Goal: Browse casually

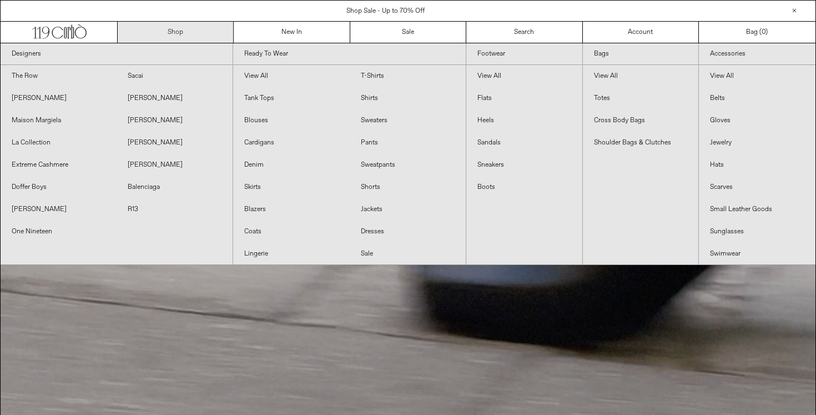
click at [216, 29] on link "Shop" at bounding box center [176, 32] width 116 height 21
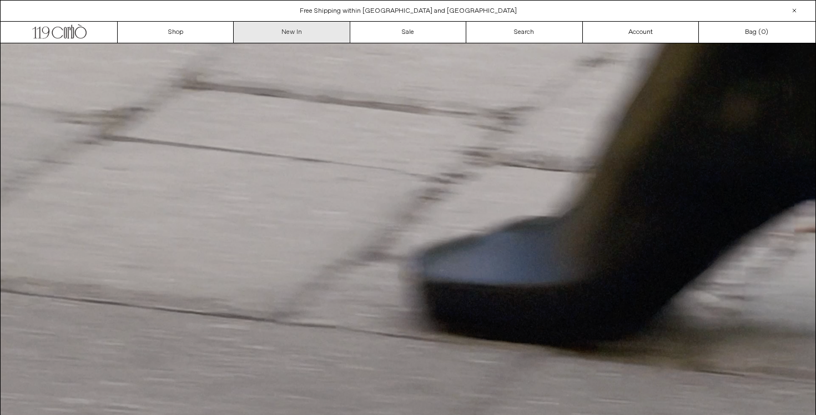
click at [263, 31] on link "New In" at bounding box center [292, 32] width 116 height 21
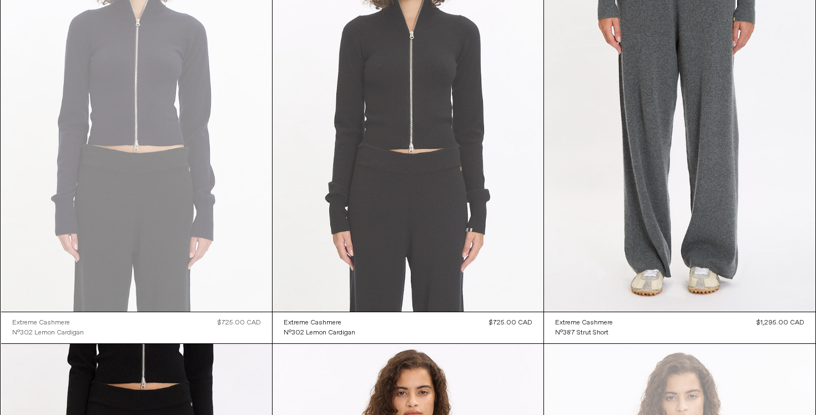
scroll to position [17283, 0]
